Goal: Find specific page/section: Find specific page/section

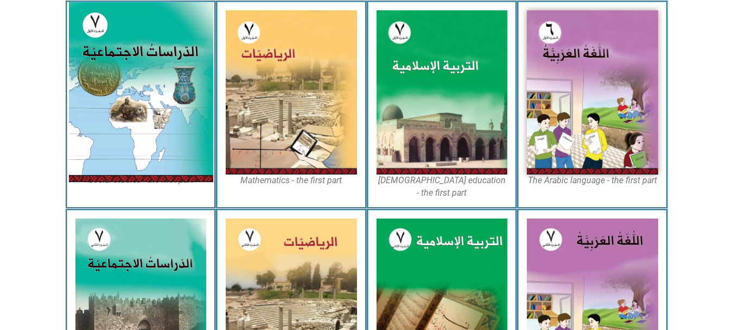
scroll to position [358, 0]
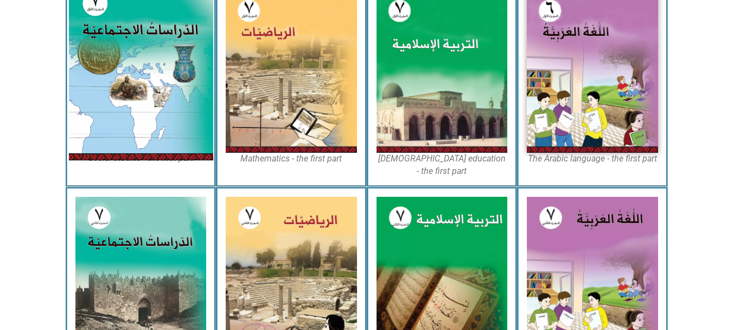
click at [179, 91] on img at bounding box center [140, 70] width 144 height 180
click at [163, 70] on img at bounding box center [140, 70] width 144 height 180
click at [150, 63] on img at bounding box center [140, 70] width 144 height 180
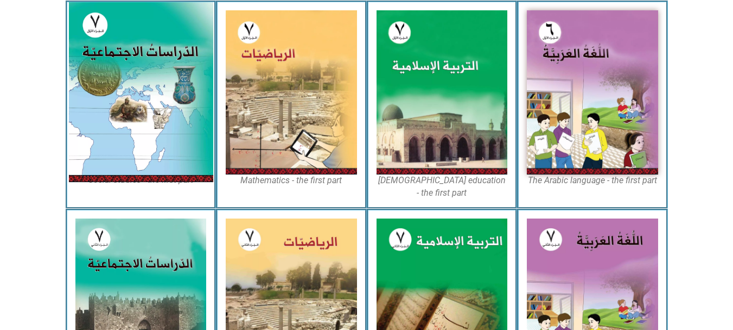
scroll to position [315, 0]
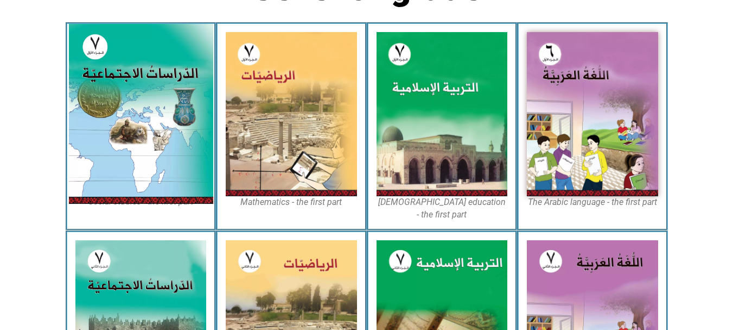
click at [150, 103] on img at bounding box center [140, 114] width 144 height 180
drag, startPoint x: 150, startPoint y: 103, endPoint x: 131, endPoint y: 143, distance: 44.4
click at [131, 143] on img at bounding box center [140, 114] width 144 height 180
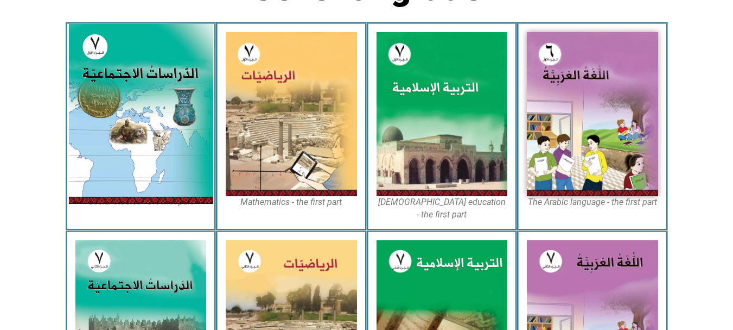
click at [131, 143] on img at bounding box center [140, 114] width 144 height 180
click at [178, 88] on img at bounding box center [140, 114] width 144 height 180
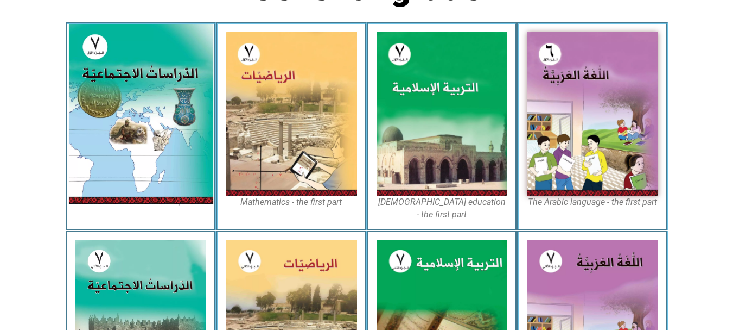
click at [178, 88] on img at bounding box center [140, 114] width 144 height 180
drag, startPoint x: 178, startPoint y: 88, endPoint x: 122, endPoint y: 169, distance: 97.9
click at [122, 169] on img at bounding box center [140, 114] width 144 height 180
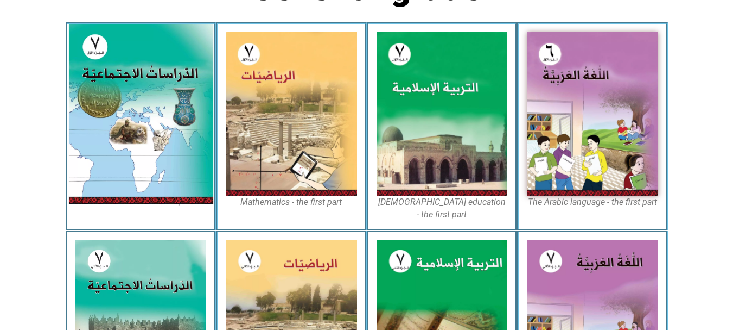
click at [122, 168] on img at bounding box center [140, 114] width 144 height 180
click at [151, 145] on img at bounding box center [140, 114] width 144 height 180
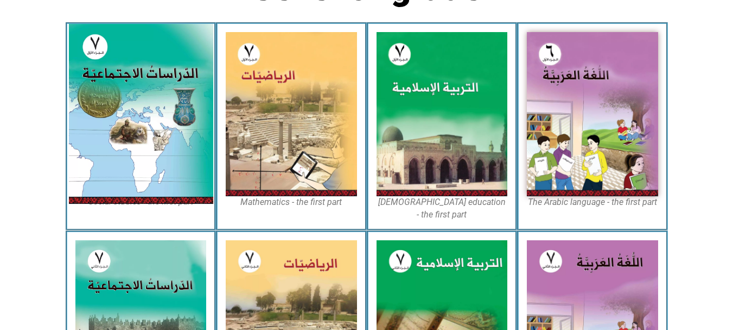
click at [151, 145] on img at bounding box center [140, 114] width 144 height 180
drag, startPoint x: 151, startPoint y: 145, endPoint x: 146, endPoint y: 136, distance: 10.7
click at [146, 136] on img at bounding box center [140, 114] width 144 height 180
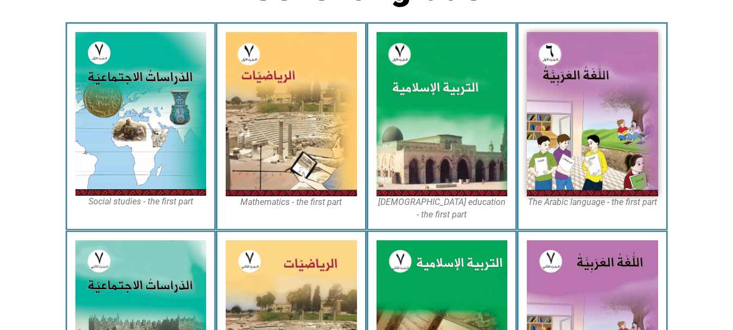
drag, startPoint x: 146, startPoint y: 136, endPoint x: 364, endPoint y: 71, distance: 228.3
click at [364, 71] on div "The Arabic language - the first part [DEMOGRAPHIC_DATA] education - the first p…" at bounding box center [367, 126] width 603 height 208
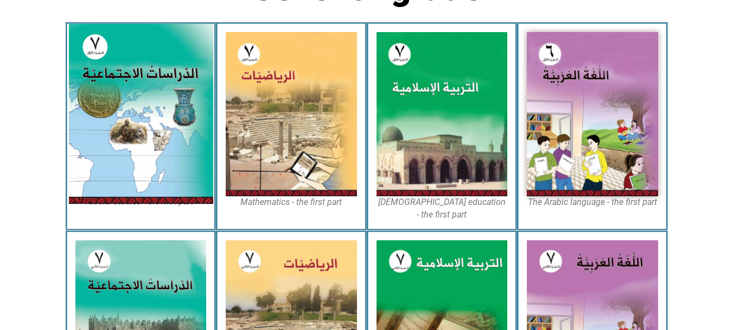
click at [118, 116] on img at bounding box center [140, 114] width 144 height 180
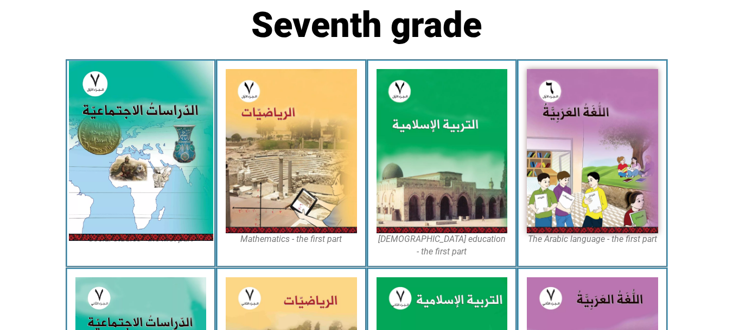
scroll to position [277, 0]
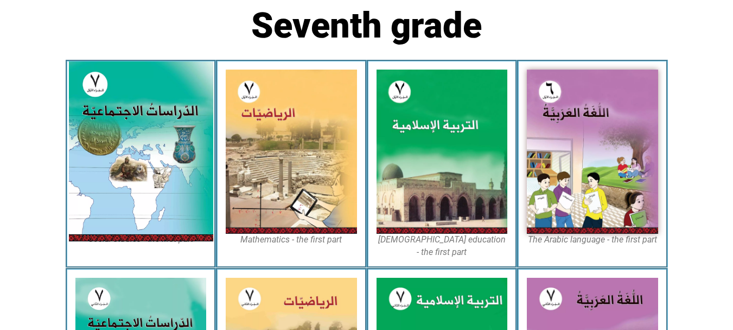
click at [118, 116] on img at bounding box center [140, 151] width 144 height 180
click at [119, 115] on img at bounding box center [140, 151] width 144 height 180
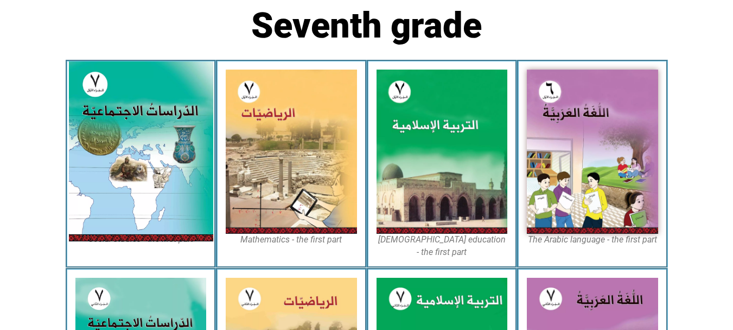
click at [119, 115] on img at bounding box center [140, 151] width 144 height 180
click at [136, 178] on img at bounding box center [140, 151] width 144 height 180
click at [136, 179] on img at bounding box center [140, 151] width 144 height 180
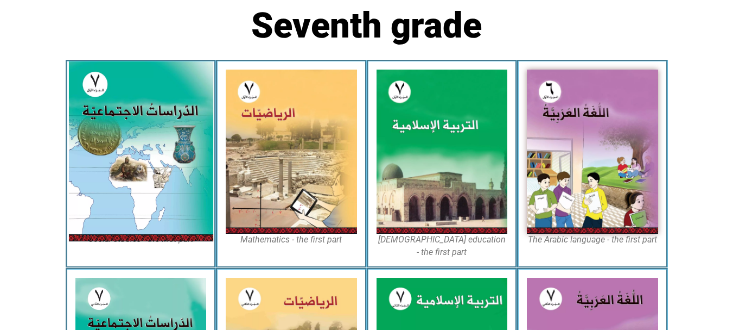
click at [136, 179] on img at bounding box center [140, 151] width 144 height 180
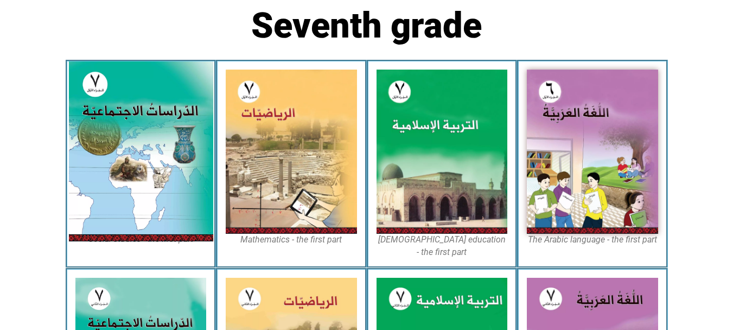
click at [136, 179] on img at bounding box center [140, 151] width 144 height 180
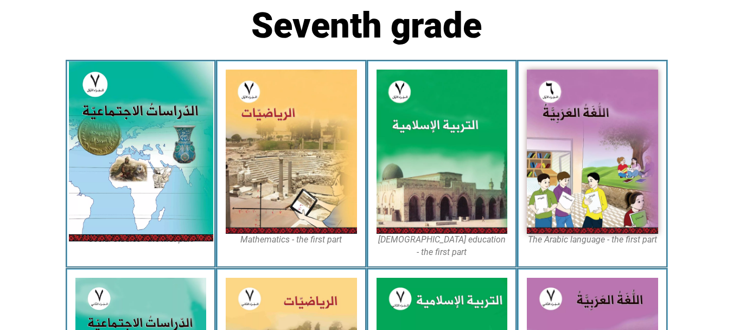
click at [136, 179] on img at bounding box center [140, 151] width 144 height 180
click at [141, 161] on img at bounding box center [140, 151] width 144 height 180
click at [142, 161] on img at bounding box center [140, 151] width 144 height 180
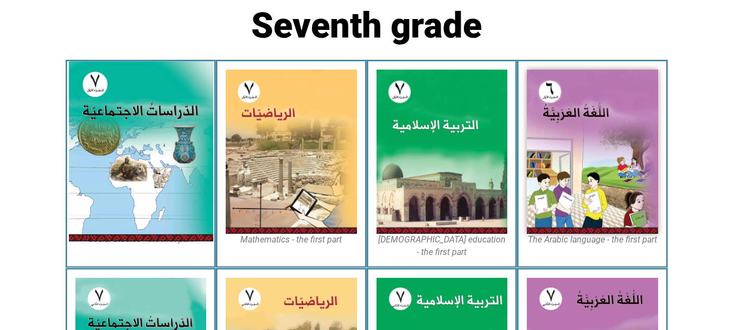
click at [142, 161] on img at bounding box center [140, 151] width 144 height 180
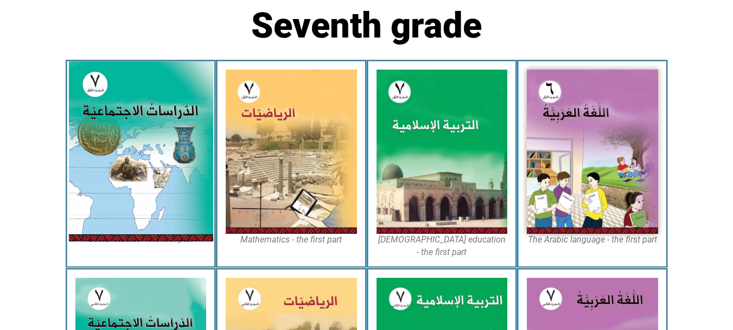
click at [142, 161] on img at bounding box center [140, 151] width 144 height 180
click at [165, 125] on img at bounding box center [140, 151] width 144 height 180
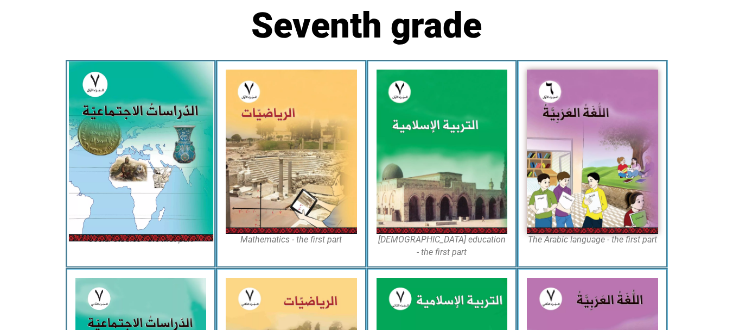
click at [165, 125] on img at bounding box center [140, 151] width 144 height 180
click at [177, 148] on img at bounding box center [140, 151] width 144 height 180
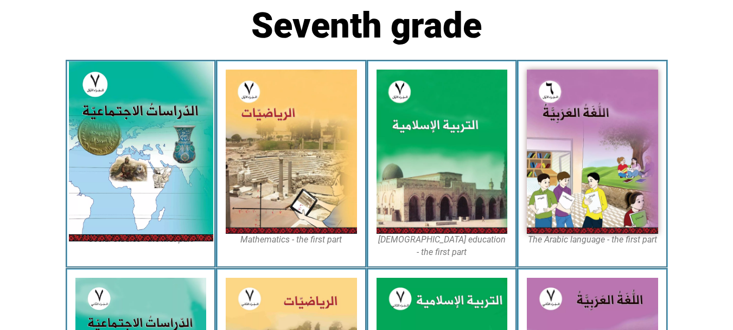
click at [177, 148] on img at bounding box center [140, 151] width 144 height 180
click at [178, 148] on img at bounding box center [140, 151] width 144 height 180
click at [172, 105] on img at bounding box center [140, 151] width 144 height 180
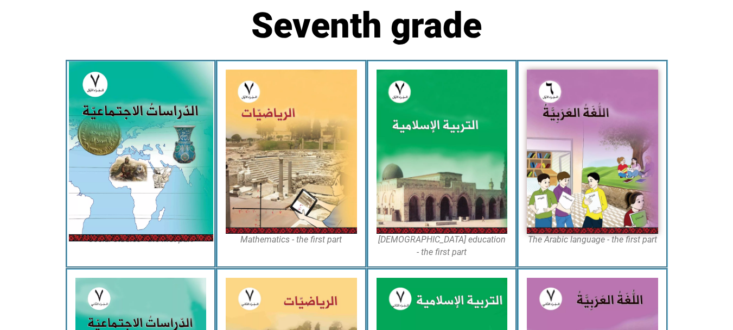
click at [123, 123] on img at bounding box center [140, 151] width 144 height 180
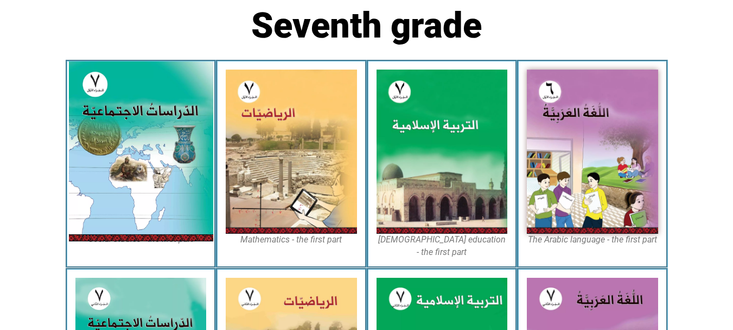
click at [123, 123] on img at bounding box center [140, 151] width 144 height 180
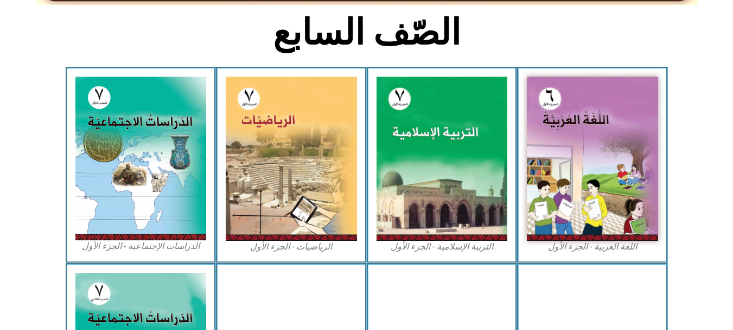
scroll to position [326, 0]
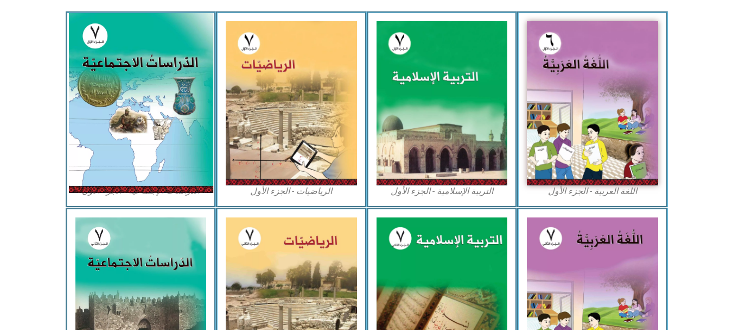
click at [180, 166] on img at bounding box center [140, 103] width 144 height 180
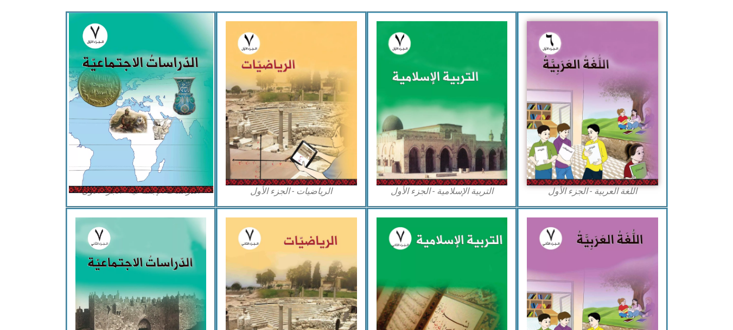
click at [180, 166] on img at bounding box center [140, 103] width 144 height 180
drag, startPoint x: 180, startPoint y: 166, endPoint x: 173, endPoint y: 167, distance: 7.1
click at [173, 167] on img at bounding box center [140, 103] width 144 height 180
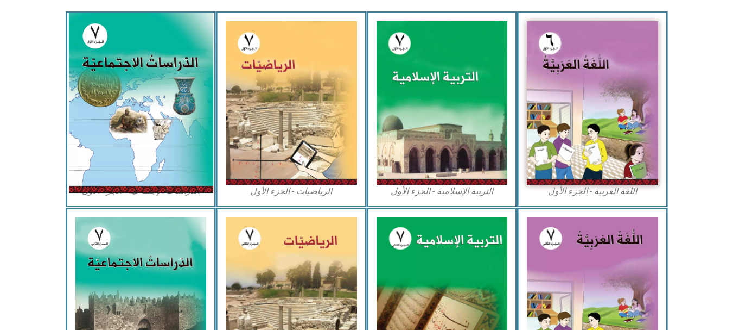
click at [173, 167] on img at bounding box center [140, 103] width 144 height 180
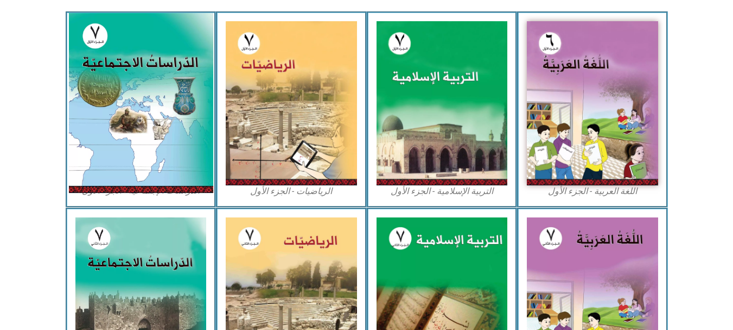
click at [173, 167] on img at bounding box center [140, 103] width 144 height 180
click at [135, 94] on img at bounding box center [140, 103] width 144 height 180
click at [129, 138] on img at bounding box center [140, 103] width 144 height 180
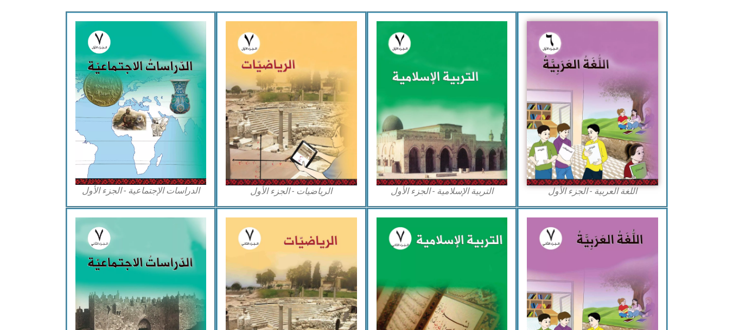
click at [128, 192] on figcaption "الدراسات الإجتماعية - الجزء الأول​" at bounding box center [140, 191] width 131 height 12
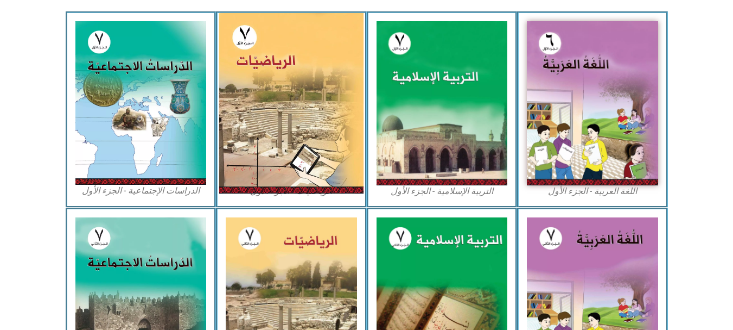
click at [255, 141] on img at bounding box center [291, 103] width 144 height 180
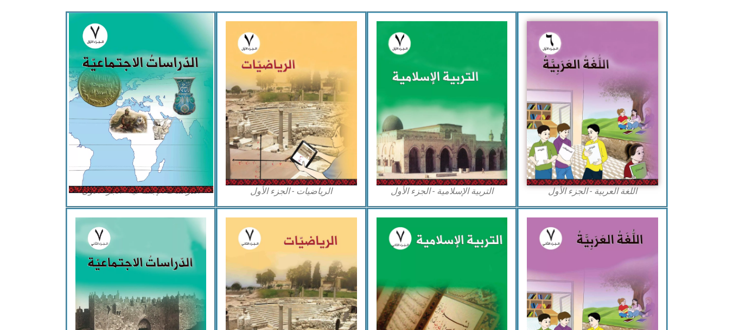
click at [193, 140] on img at bounding box center [140, 103] width 144 height 180
click at [131, 153] on img at bounding box center [140, 103] width 144 height 180
click at [132, 153] on img at bounding box center [140, 103] width 144 height 180
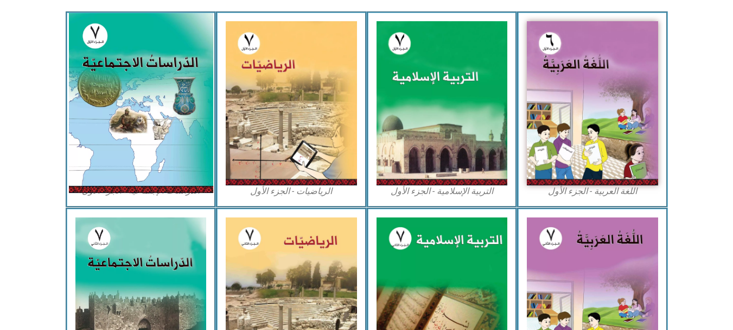
click at [132, 153] on img at bounding box center [140, 103] width 144 height 180
